Goal: Task Accomplishment & Management: Manage account settings

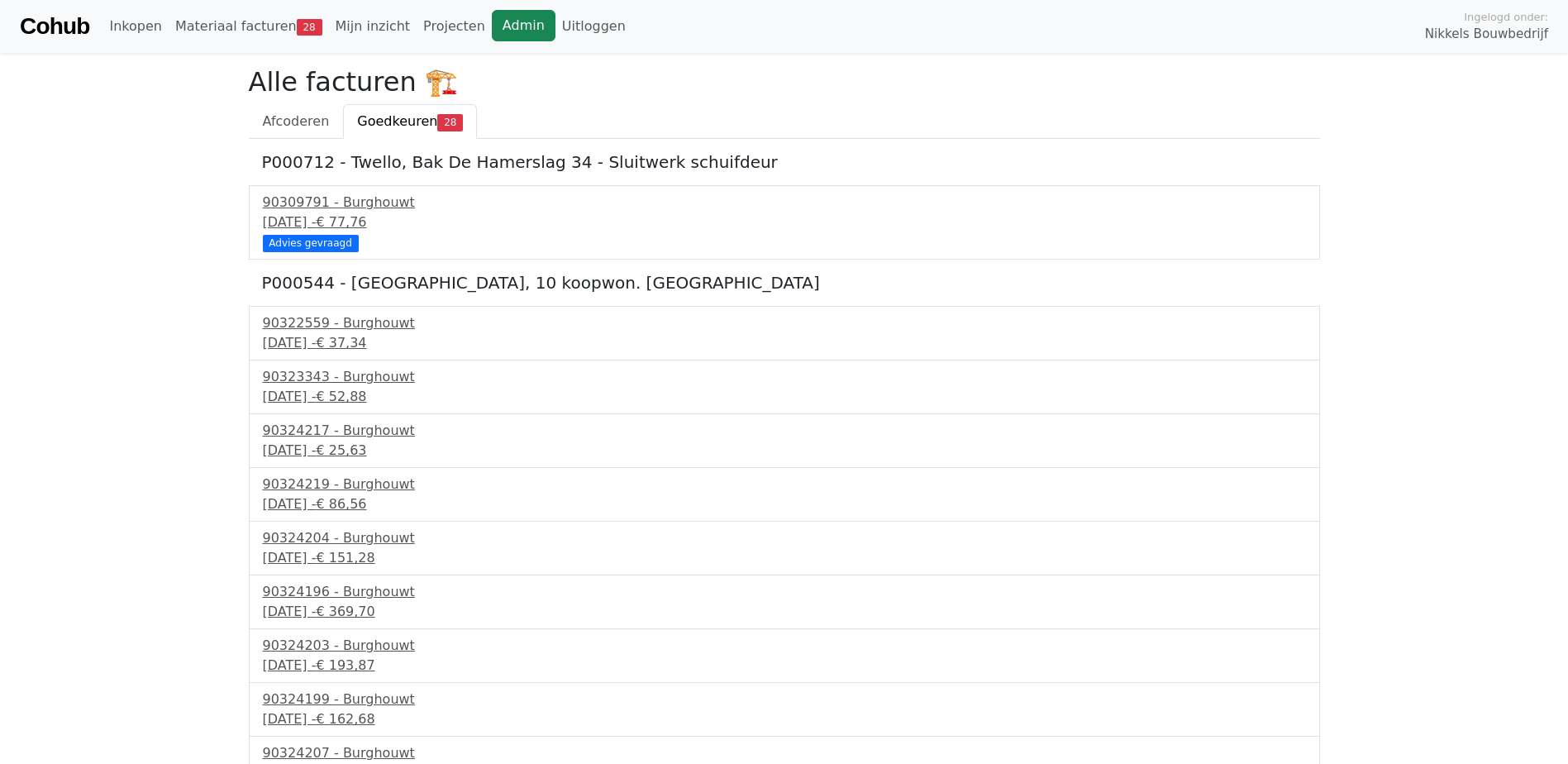
click at [492, 16] on link "Admin" at bounding box center [523, 25] width 63 height 32
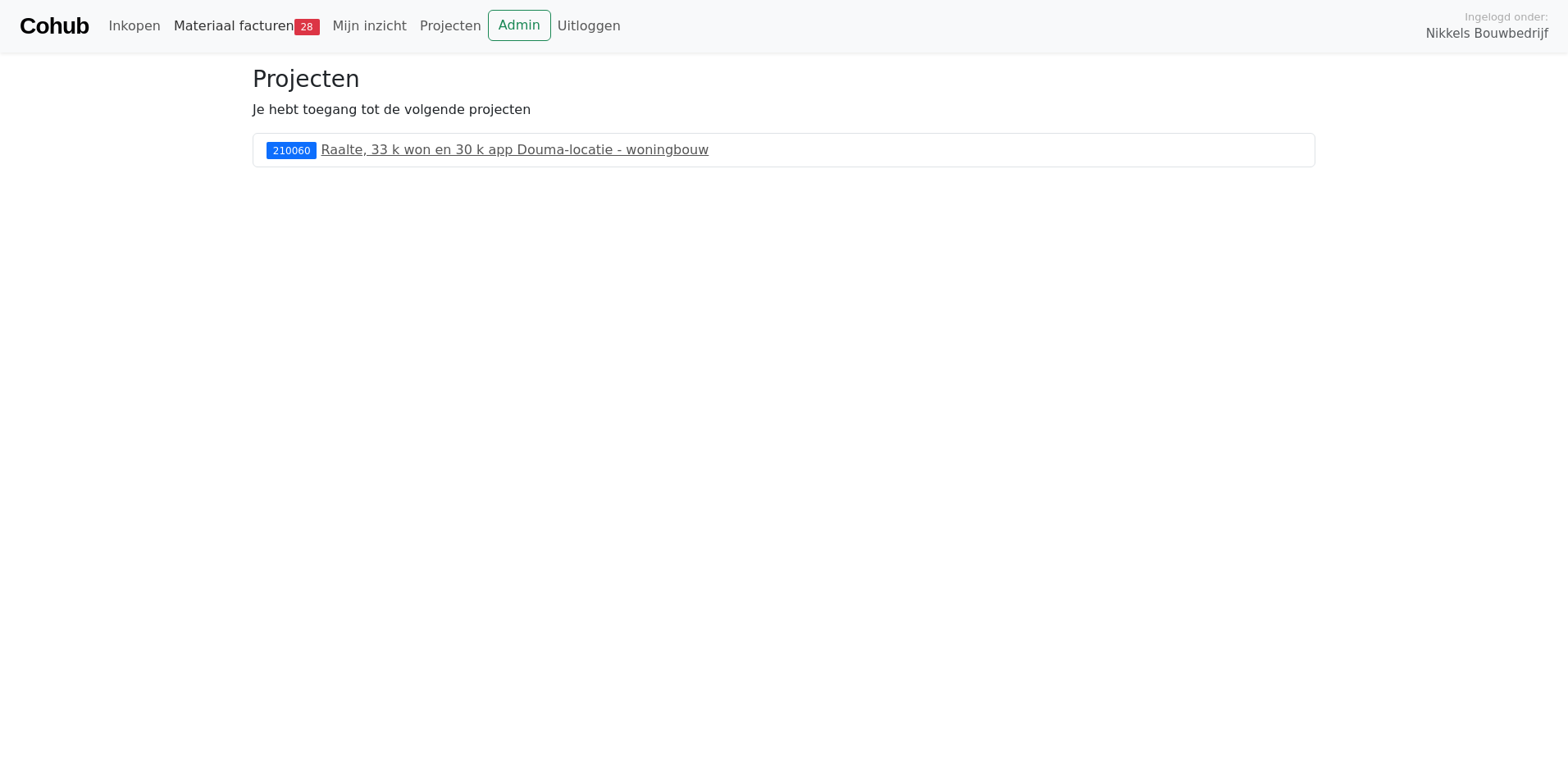
click at [302, 36] on link "Materiaal facturen 28" at bounding box center [246, 26] width 159 height 33
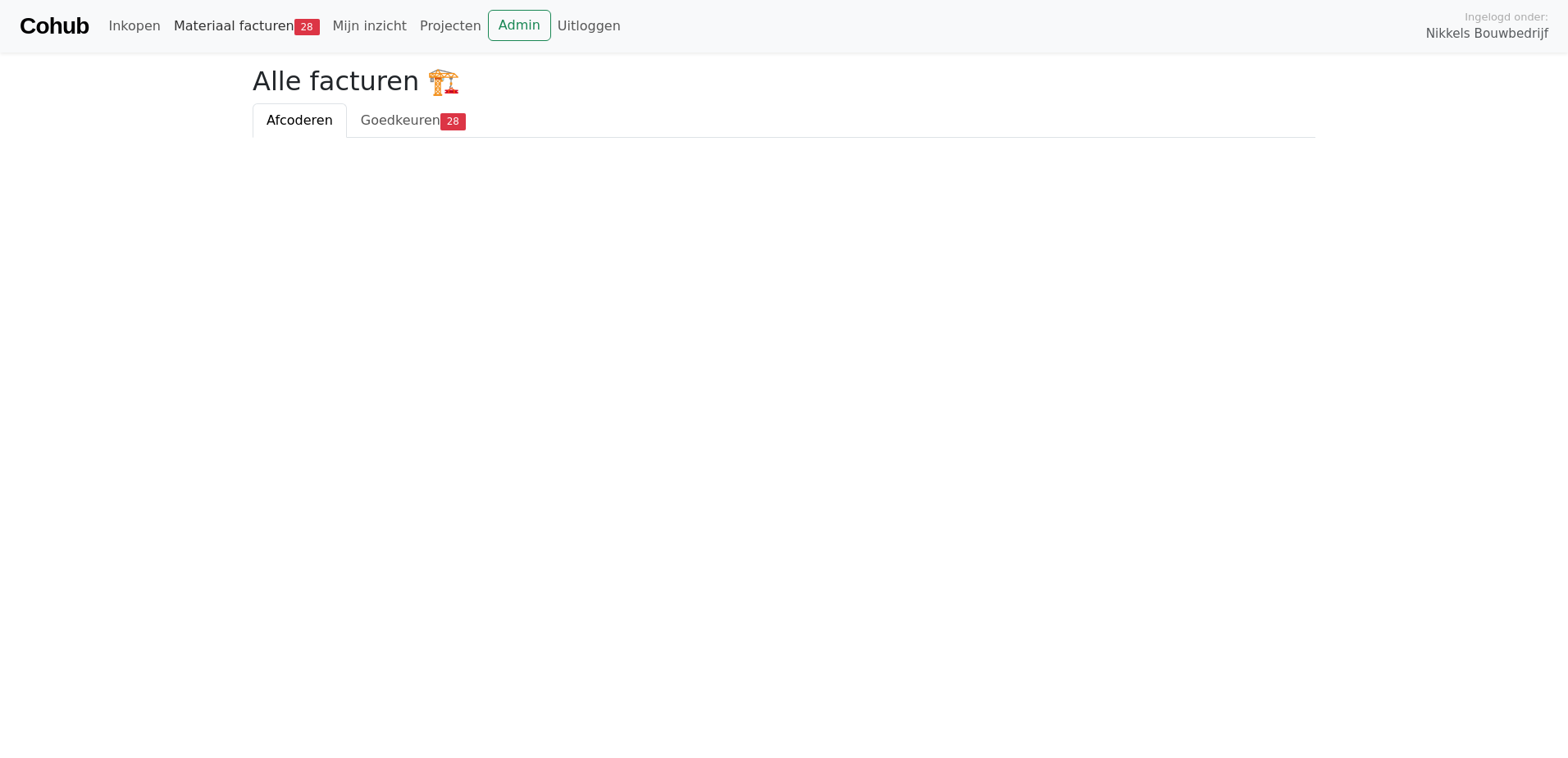
click at [244, 19] on link "Materiaal facturen 28" at bounding box center [246, 26] width 159 height 33
click at [419, 124] on span "Goedkeuren" at bounding box center [401, 119] width 80 height 15
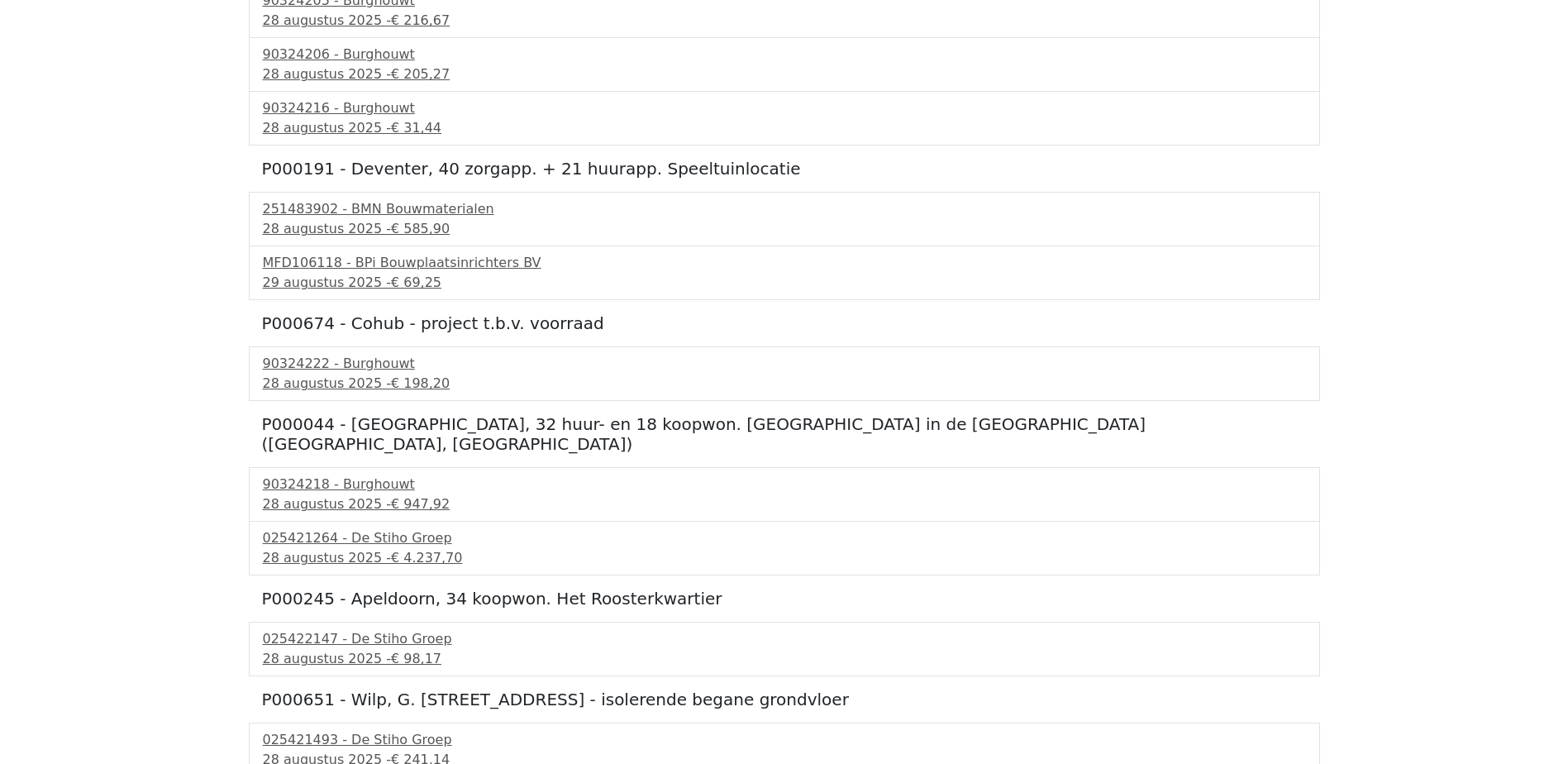
scroll to position [1157, 0]
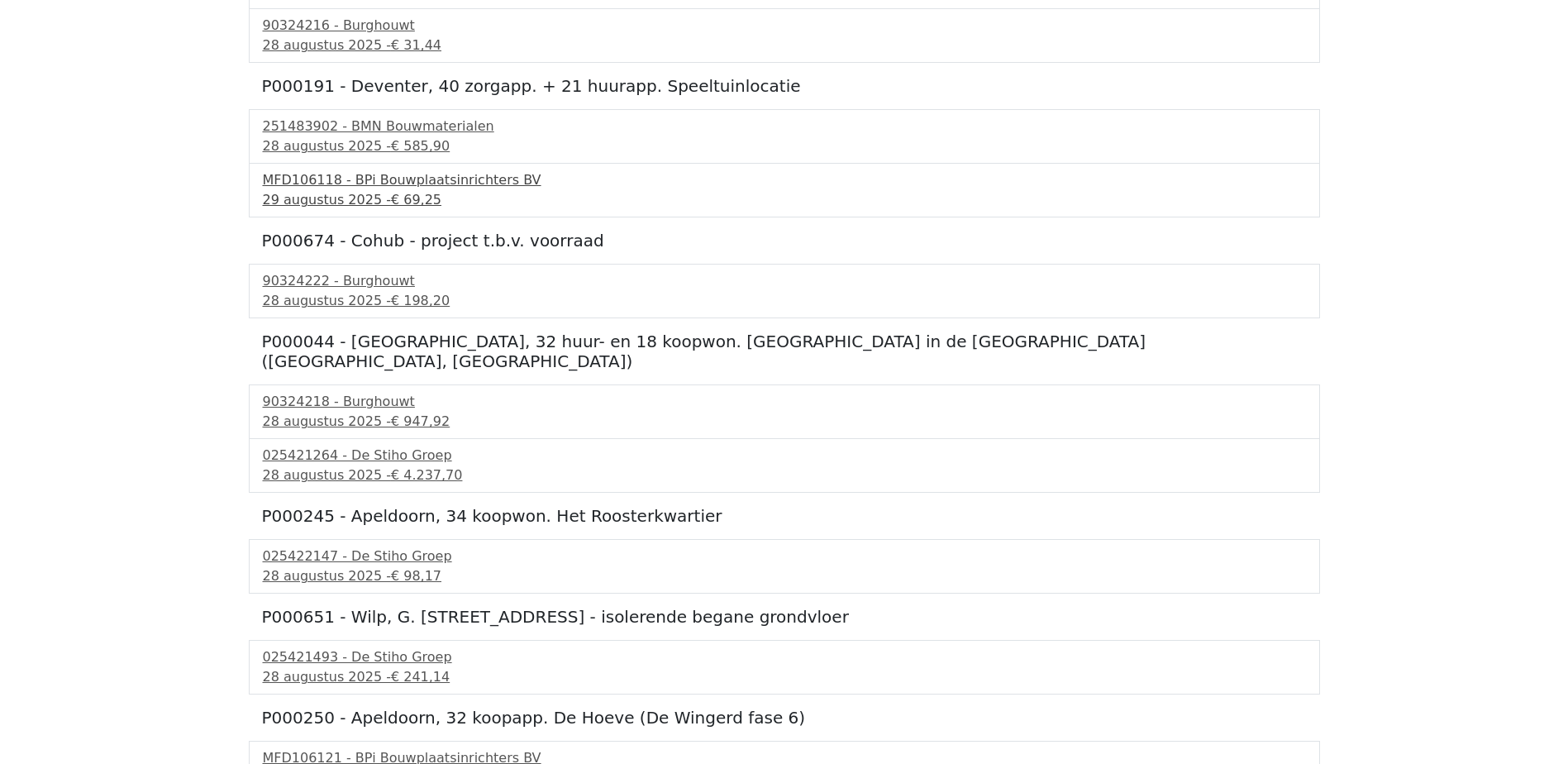
click at [284, 182] on div "MFD106118 - BPi Bouwplaatsinrichters BV" at bounding box center [784, 180] width 1043 height 20
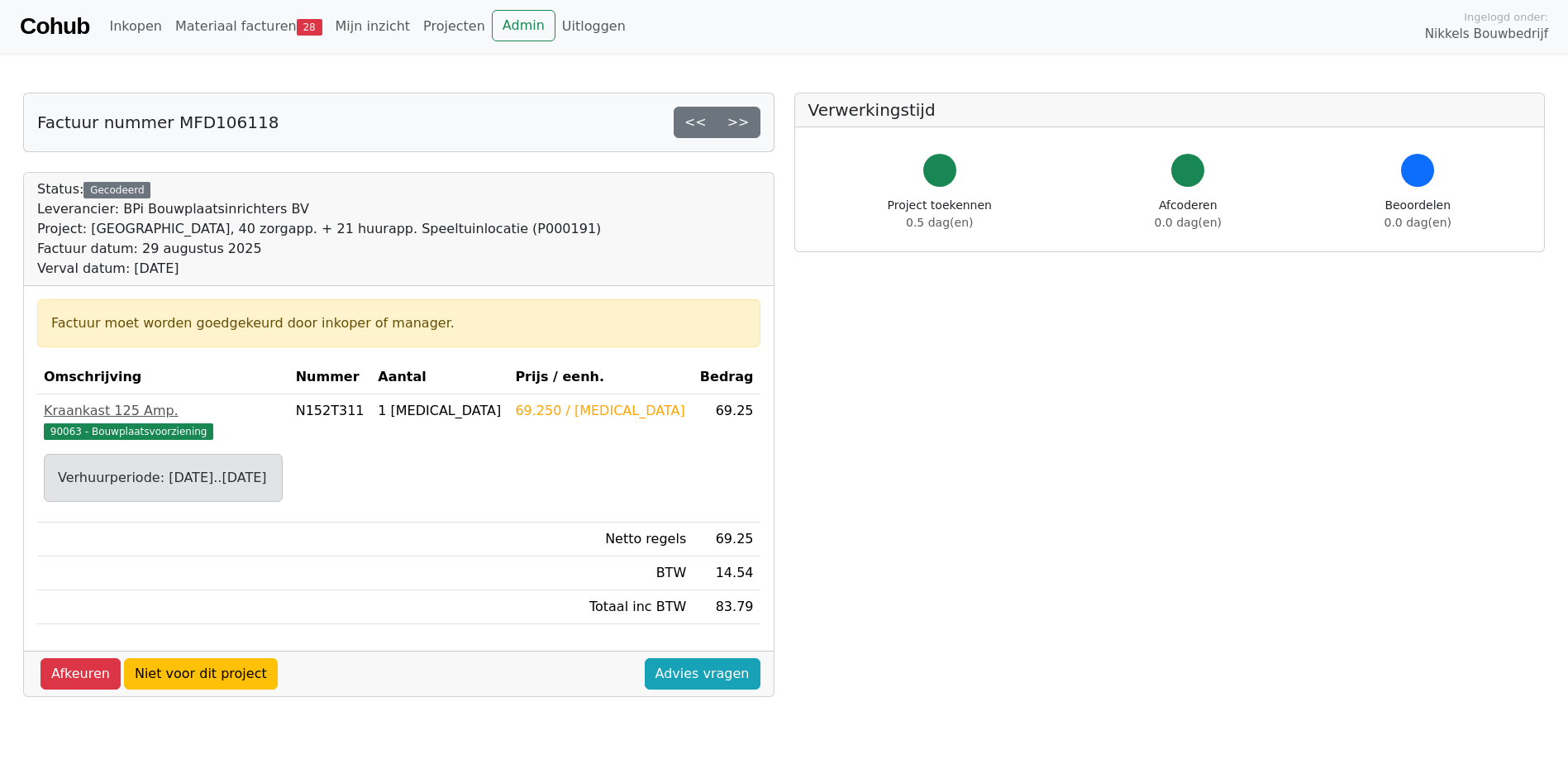
click at [87, 33] on link "Cohub" at bounding box center [54, 26] width 70 height 40
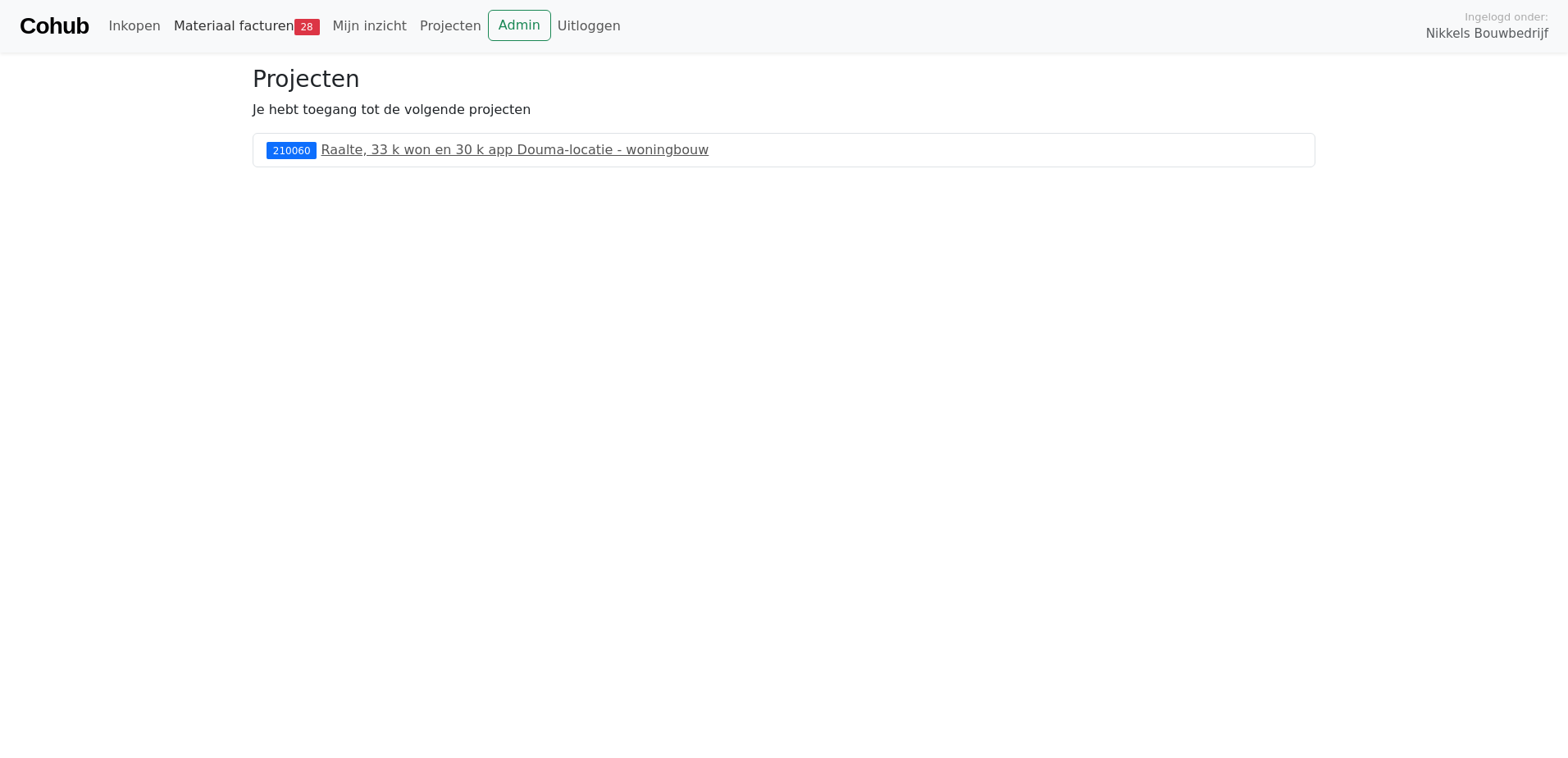
click at [238, 22] on link "Materiaal facturen 28" at bounding box center [246, 26] width 159 height 33
